Goal: Task Accomplishment & Management: Use online tool/utility

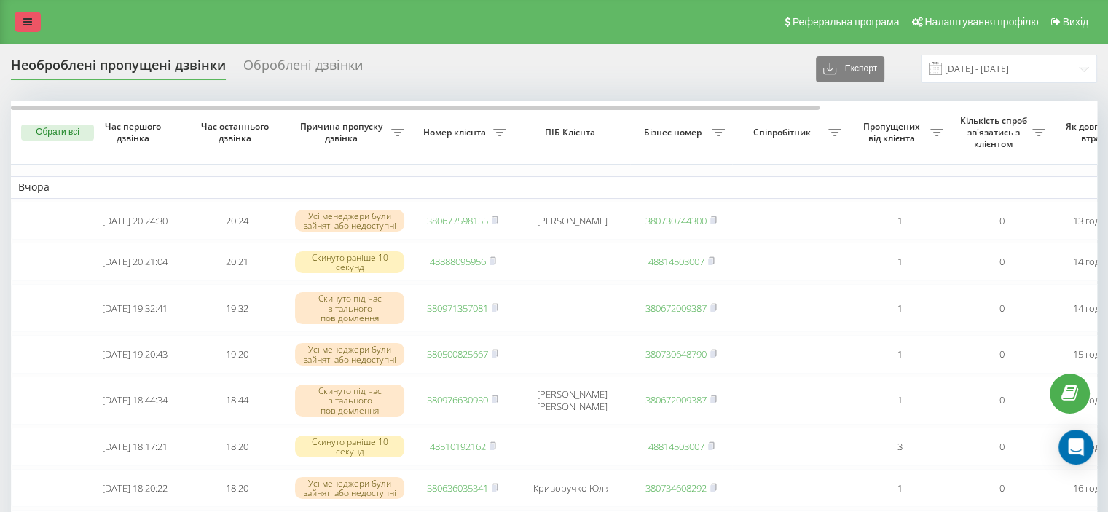
click at [38, 22] on link at bounding box center [28, 22] width 26 height 20
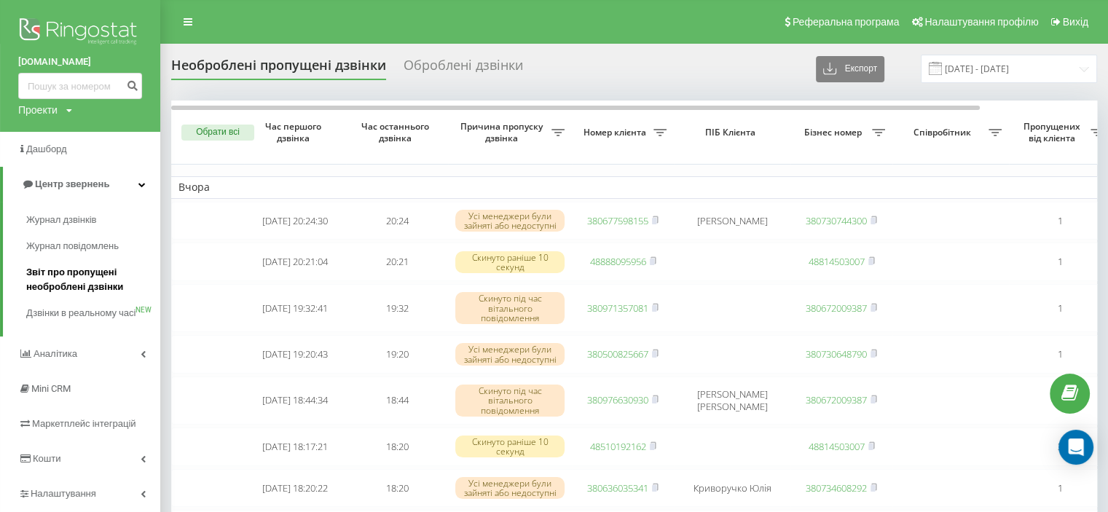
click at [79, 276] on span "Звіт про пропущені необроблені дзвінки" at bounding box center [89, 279] width 127 height 29
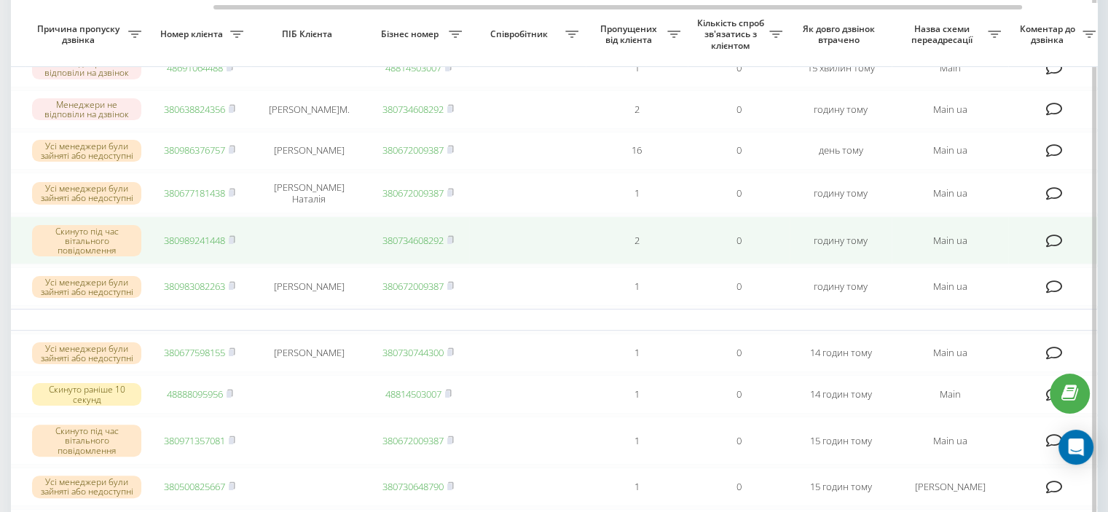
scroll to position [0, 265]
click at [232, 244] on rect at bounding box center [229, 241] width 4 height 7
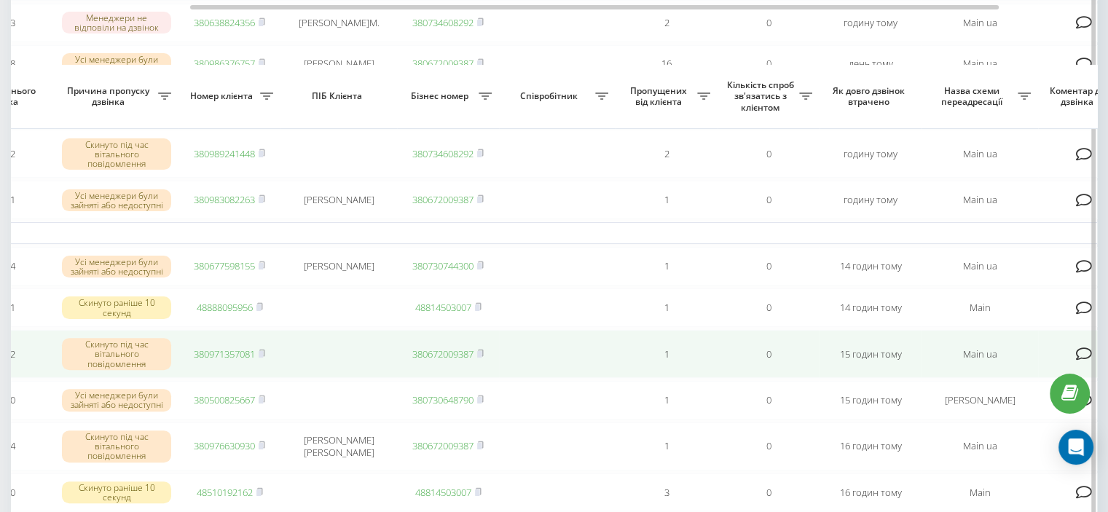
scroll to position [440, 0]
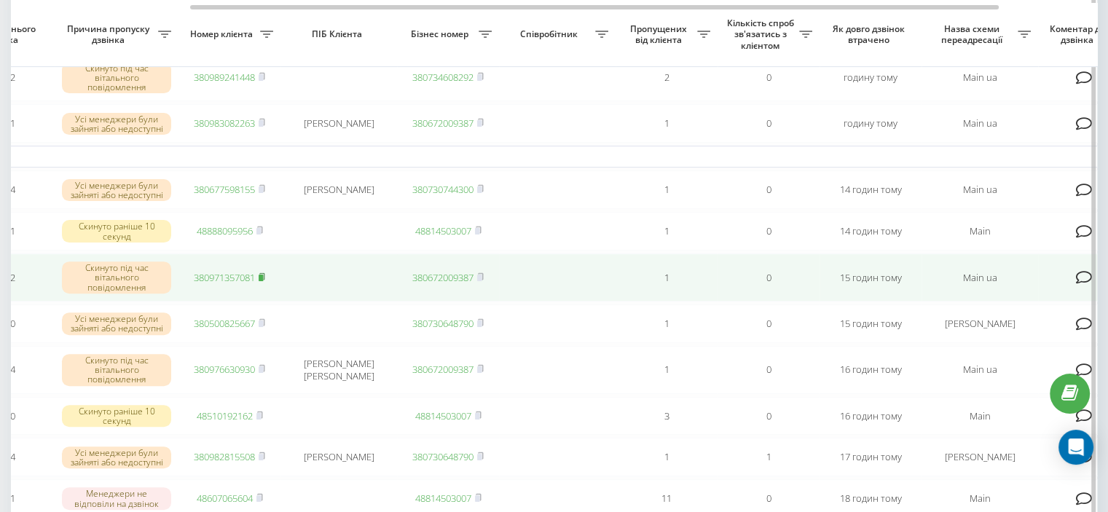
click at [262, 281] on rect at bounding box center [261, 277] width 4 height 7
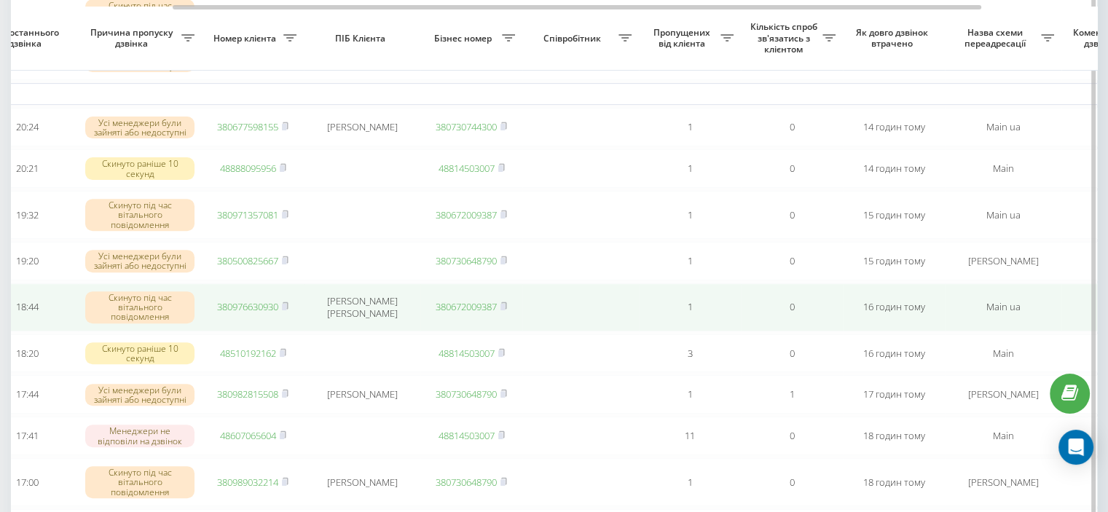
scroll to position [501, 0]
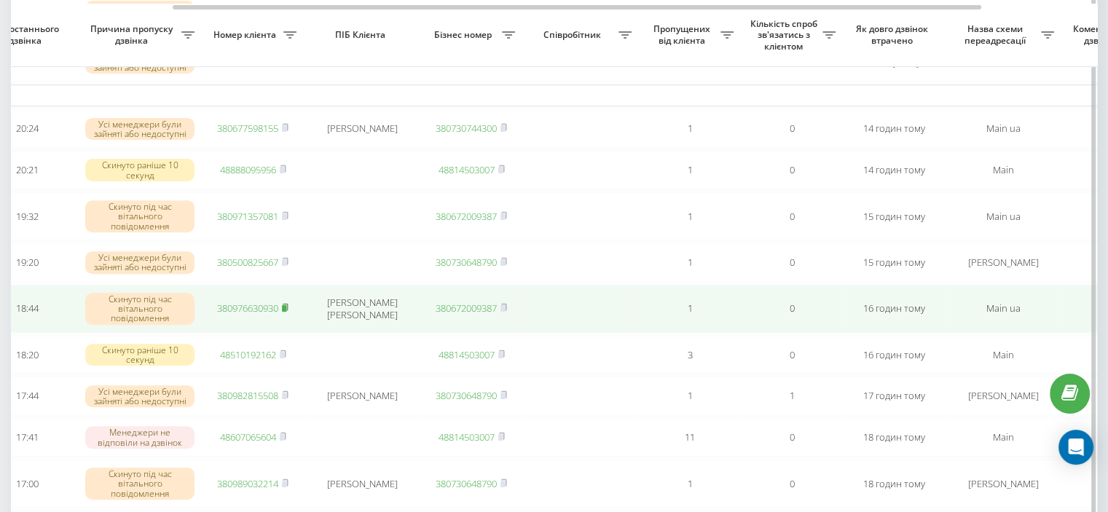
click at [289, 312] on icon at bounding box center [285, 307] width 7 height 9
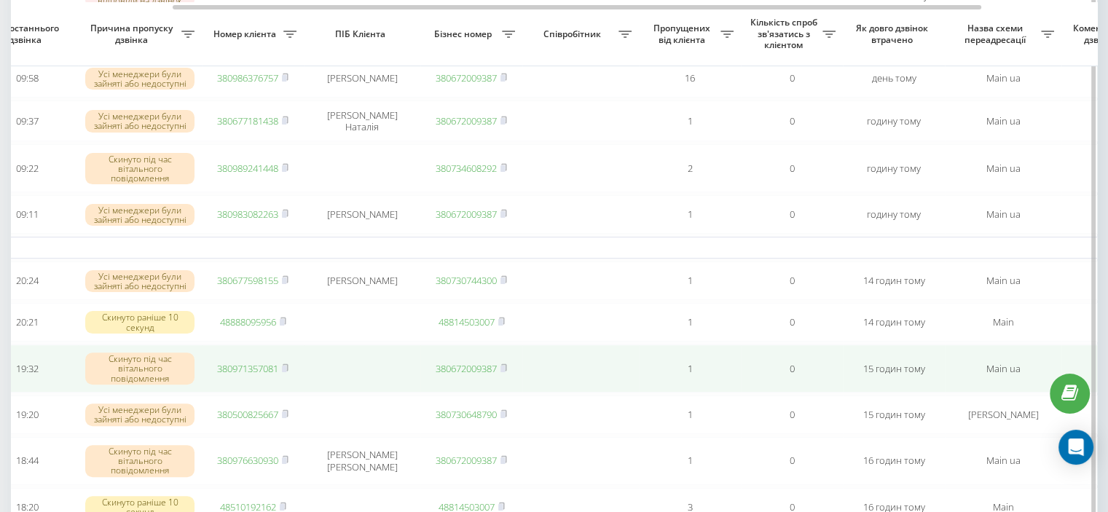
scroll to position [348, 0]
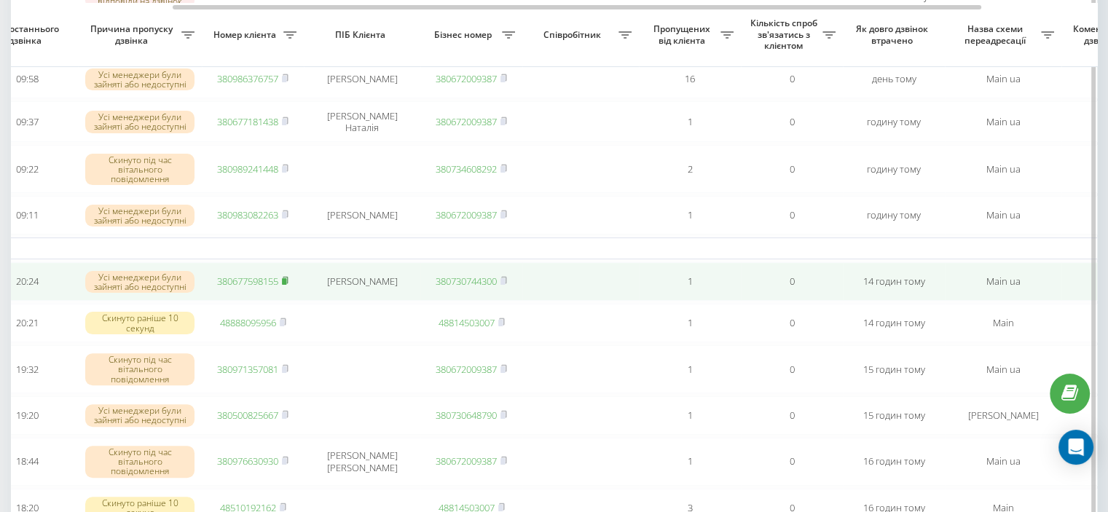
click at [289, 285] on icon at bounding box center [285, 280] width 7 height 9
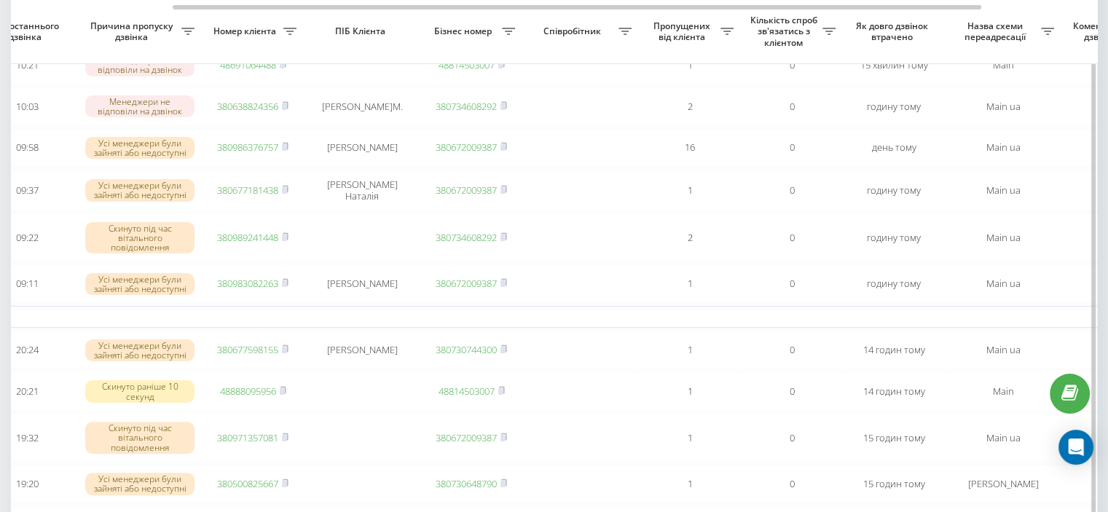
scroll to position [277, 0]
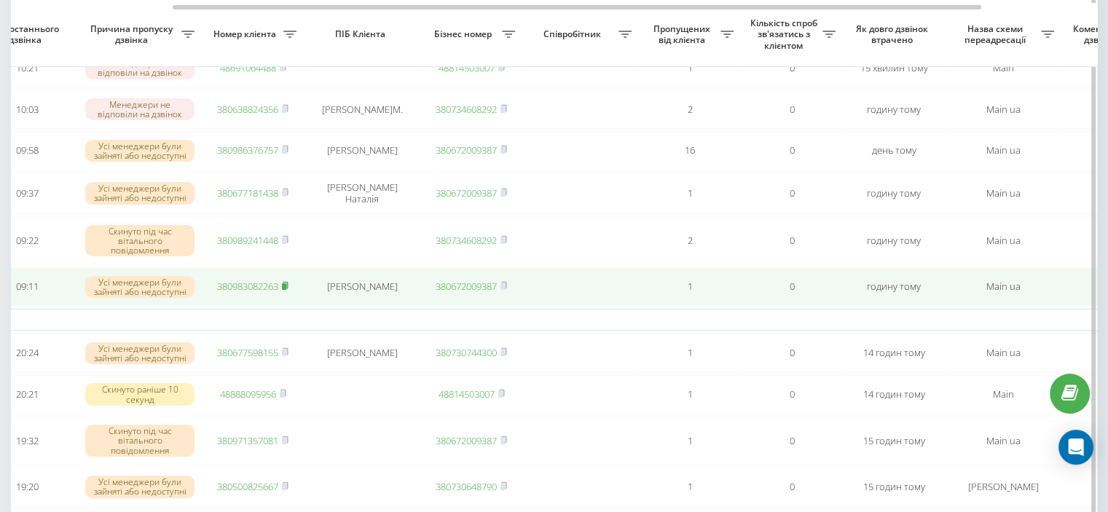
click at [286, 290] on rect at bounding box center [284, 286] width 4 height 7
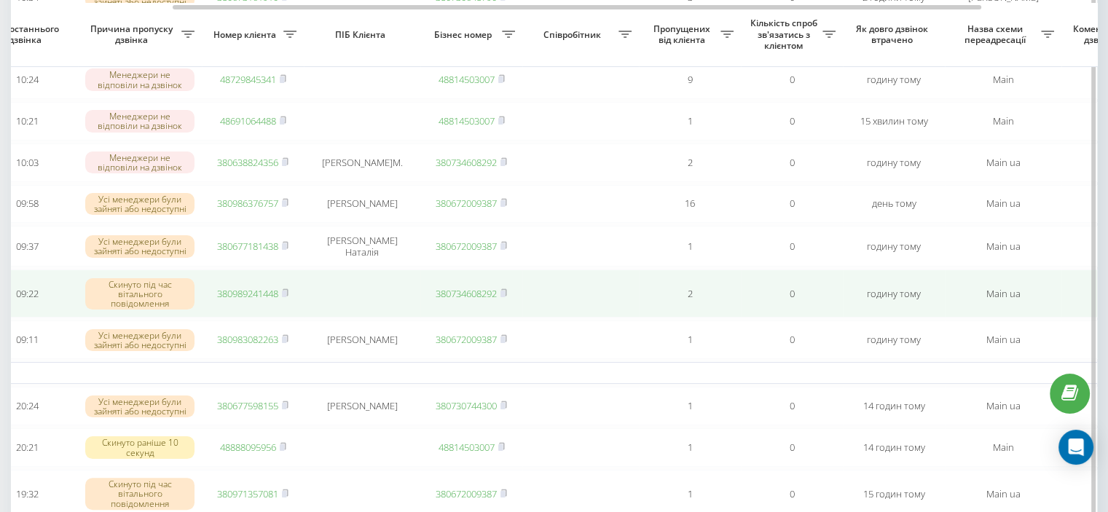
scroll to position [0, 158]
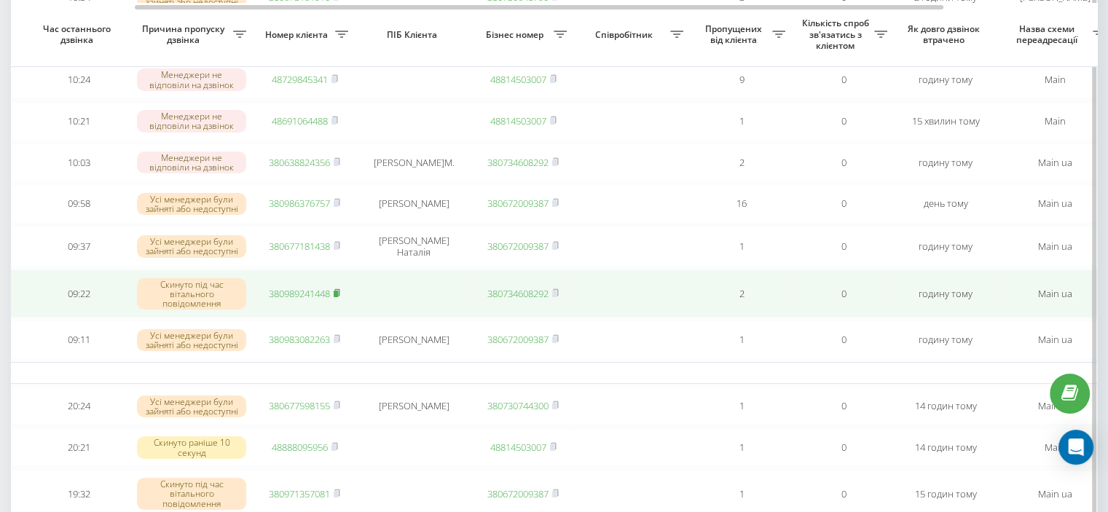
click at [337, 297] on rect at bounding box center [336, 294] width 4 height 7
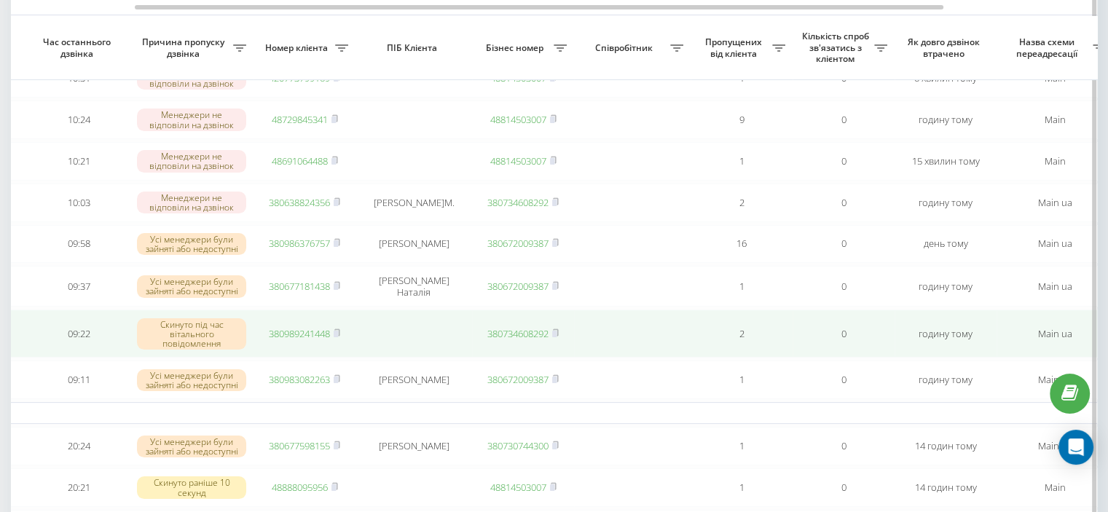
scroll to position [184, 0]
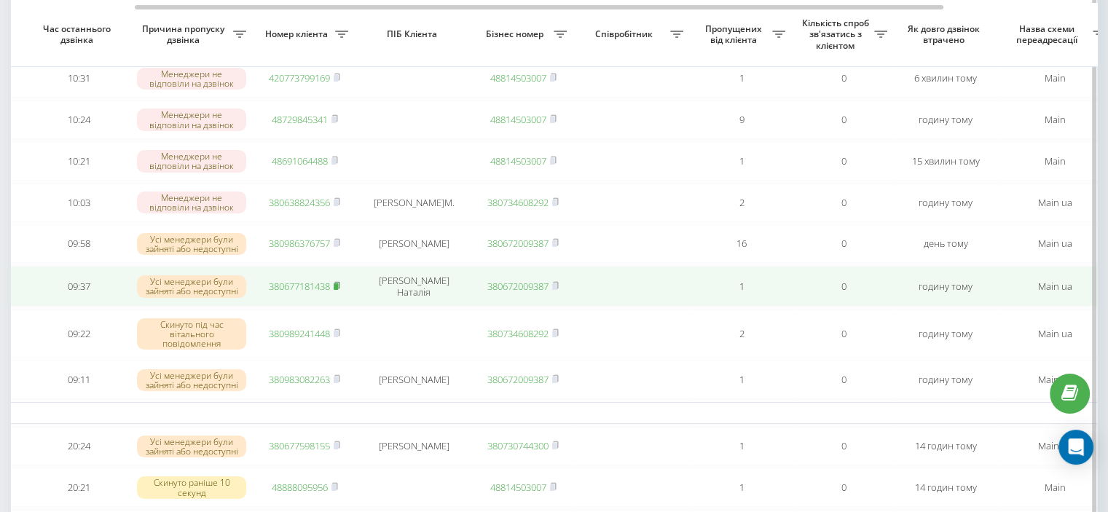
click at [337, 290] on rect at bounding box center [336, 286] width 4 height 7
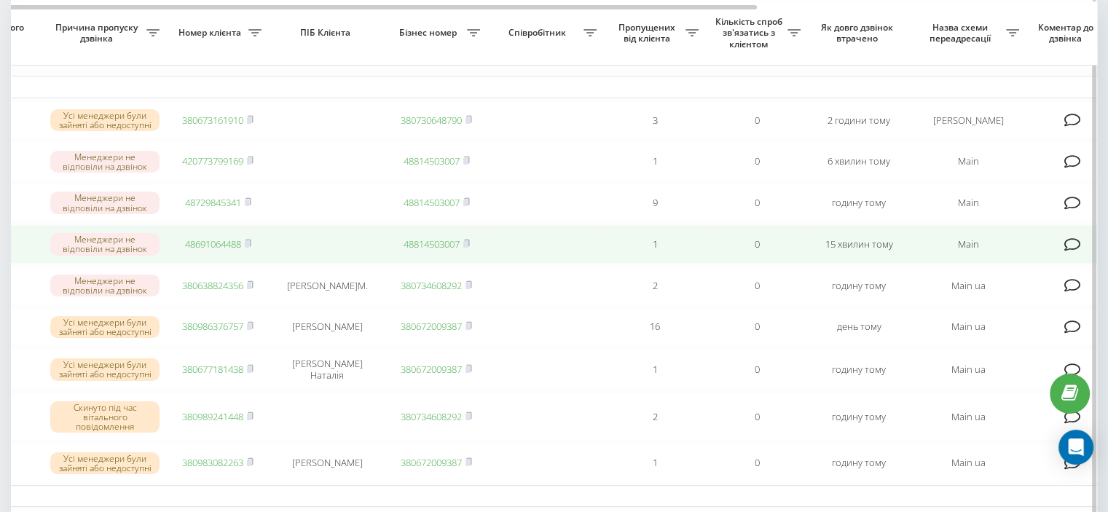
scroll to position [99, 0]
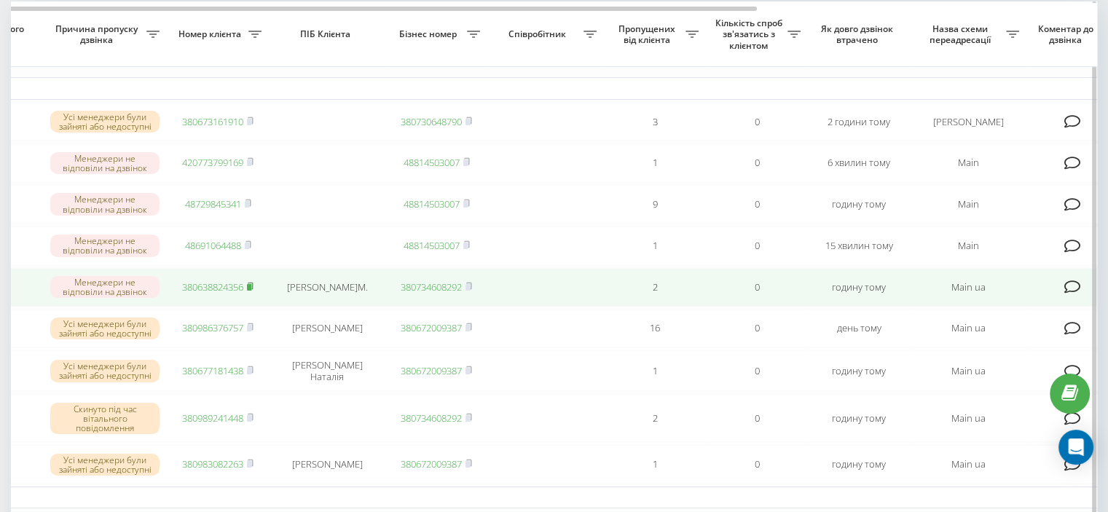
click at [251, 291] on rect at bounding box center [249, 287] width 4 height 7
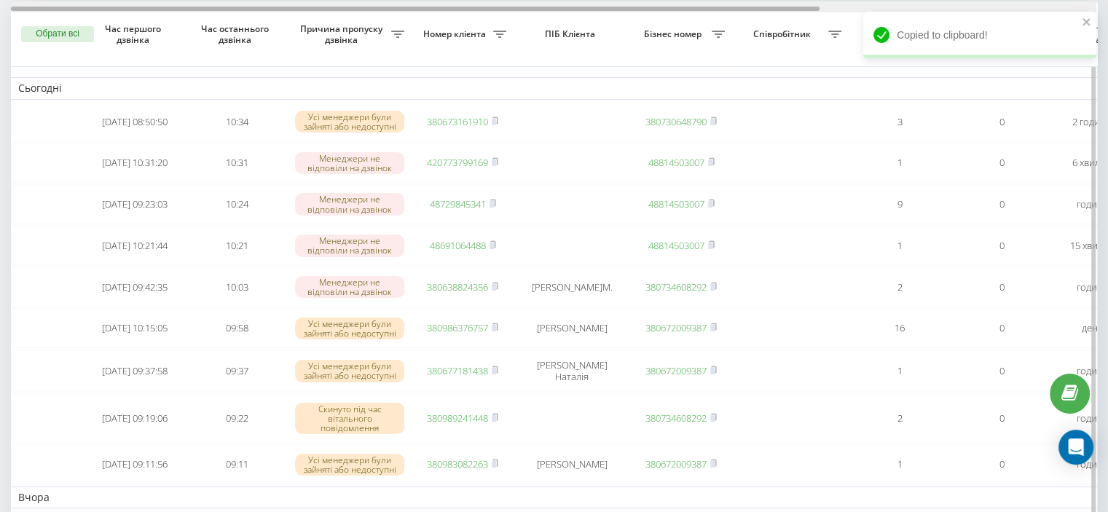
scroll to position [0, 0]
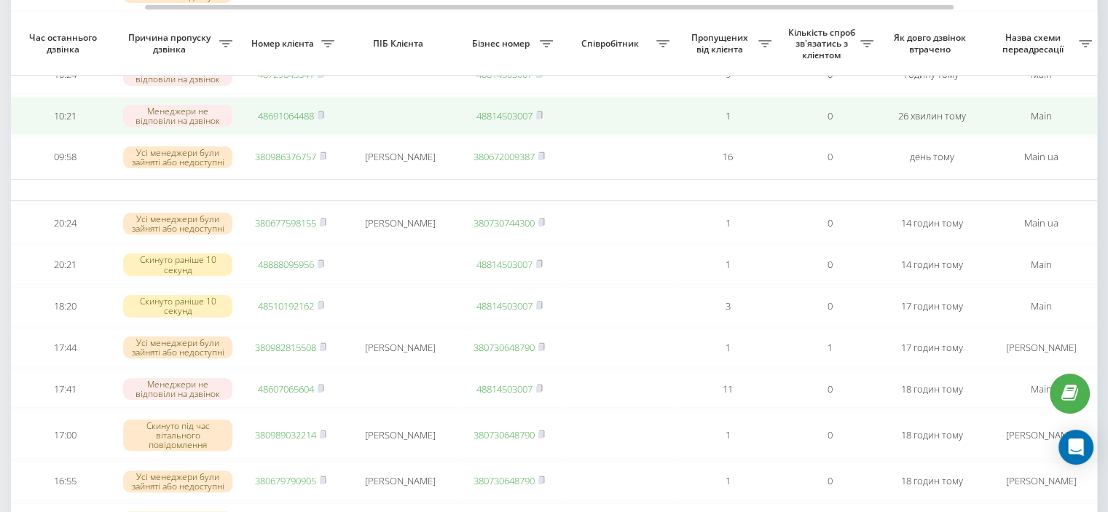
scroll to position [369, 0]
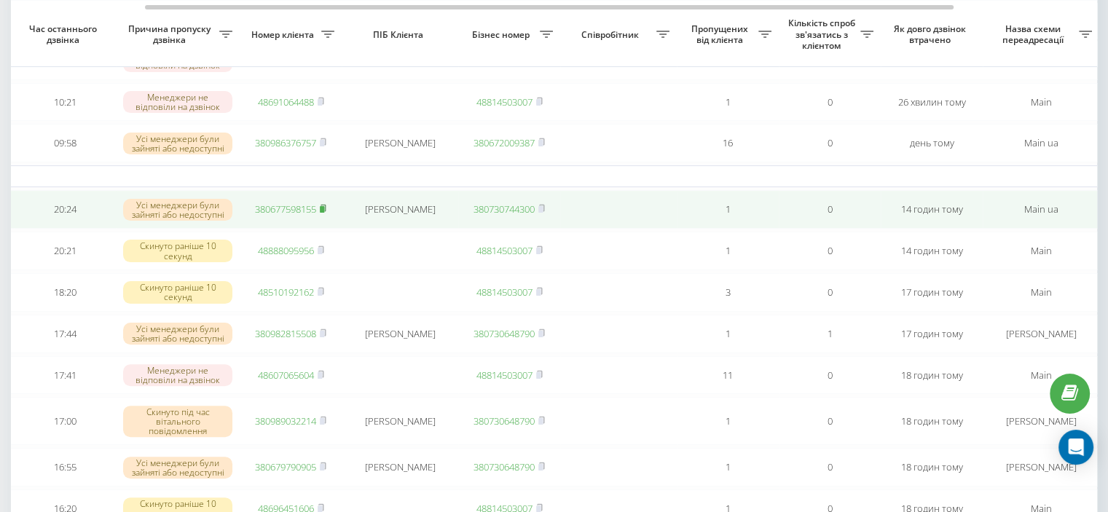
click at [322, 213] on rect at bounding box center [322, 209] width 4 height 7
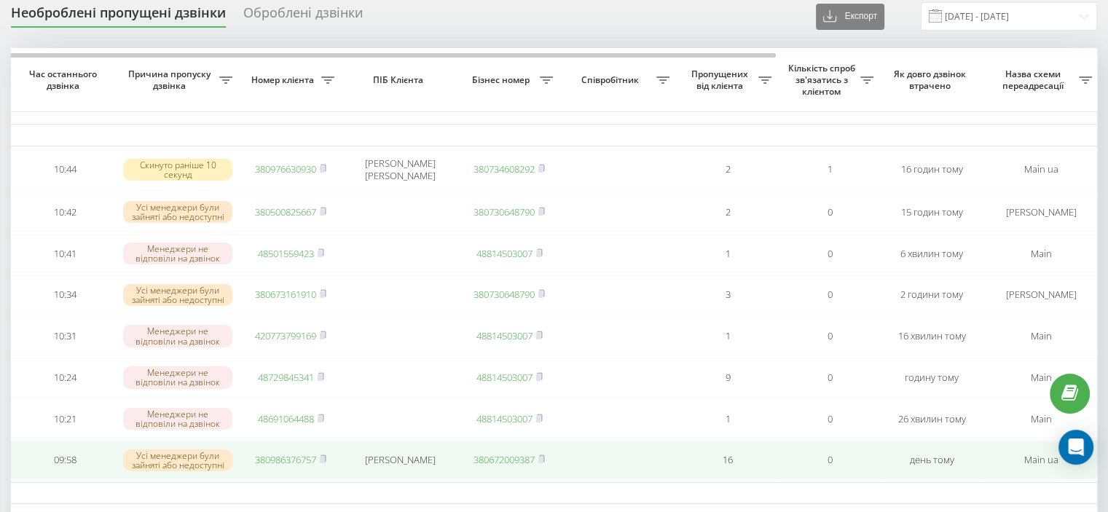
scroll to position [0, 0]
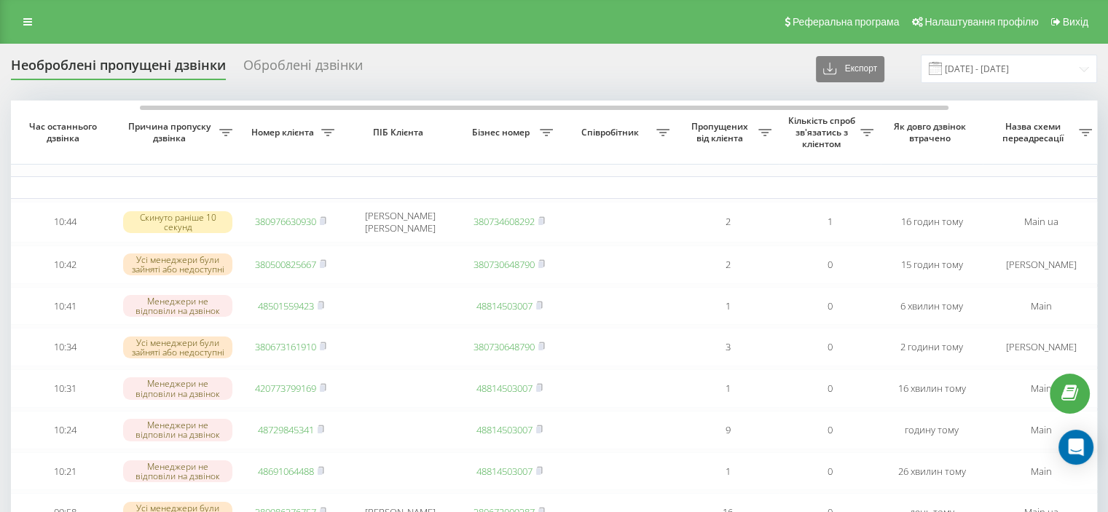
click at [283, 69] on div "Оброблені дзвінки" at bounding box center [303, 69] width 120 height 23
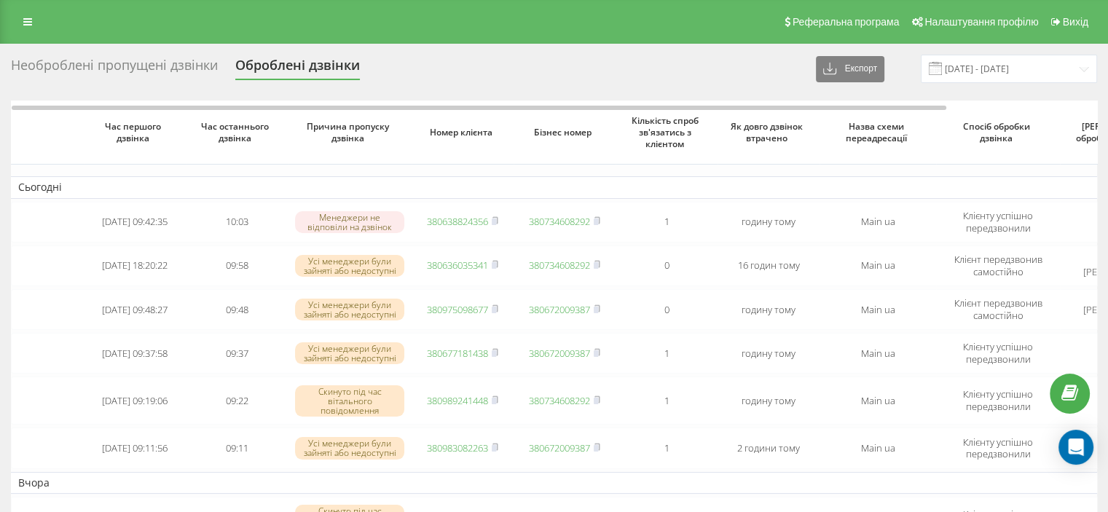
click at [187, 58] on div "Необроблені пропущені дзвінки" at bounding box center [114, 69] width 207 height 23
